Goal: Information Seeking & Learning: Learn about a topic

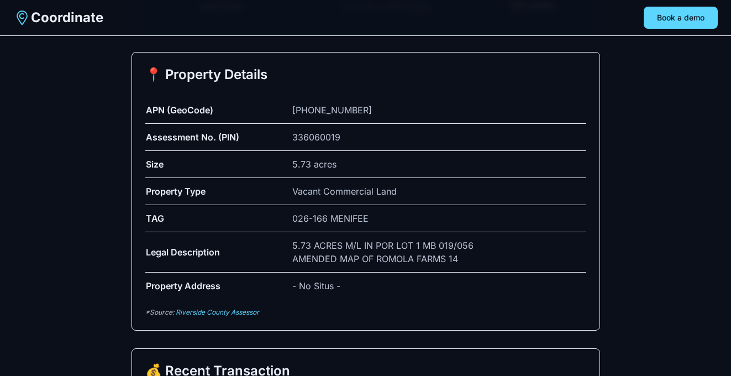
scroll to position [2343, 0]
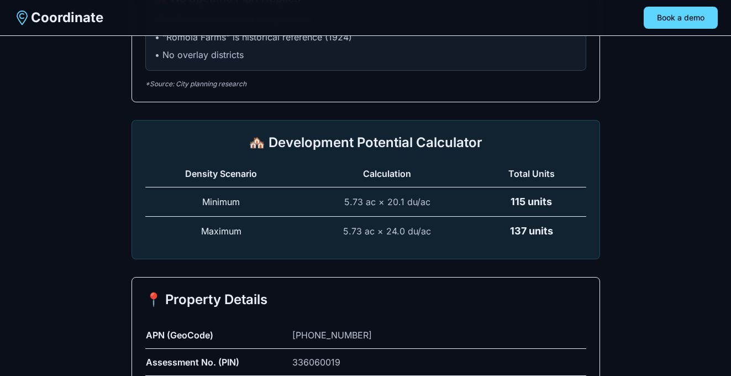
click at [374, 187] on td "5.73 ac × 20.1 du/ac" at bounding box center [387, 201] width 180 height 29
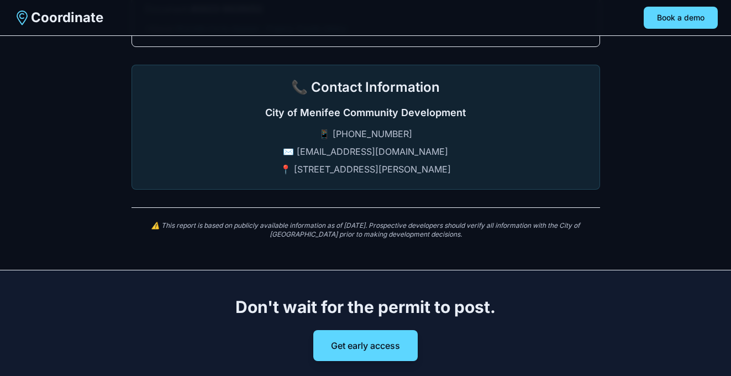
scroll to position [3028, 0]
